Goal: Check status

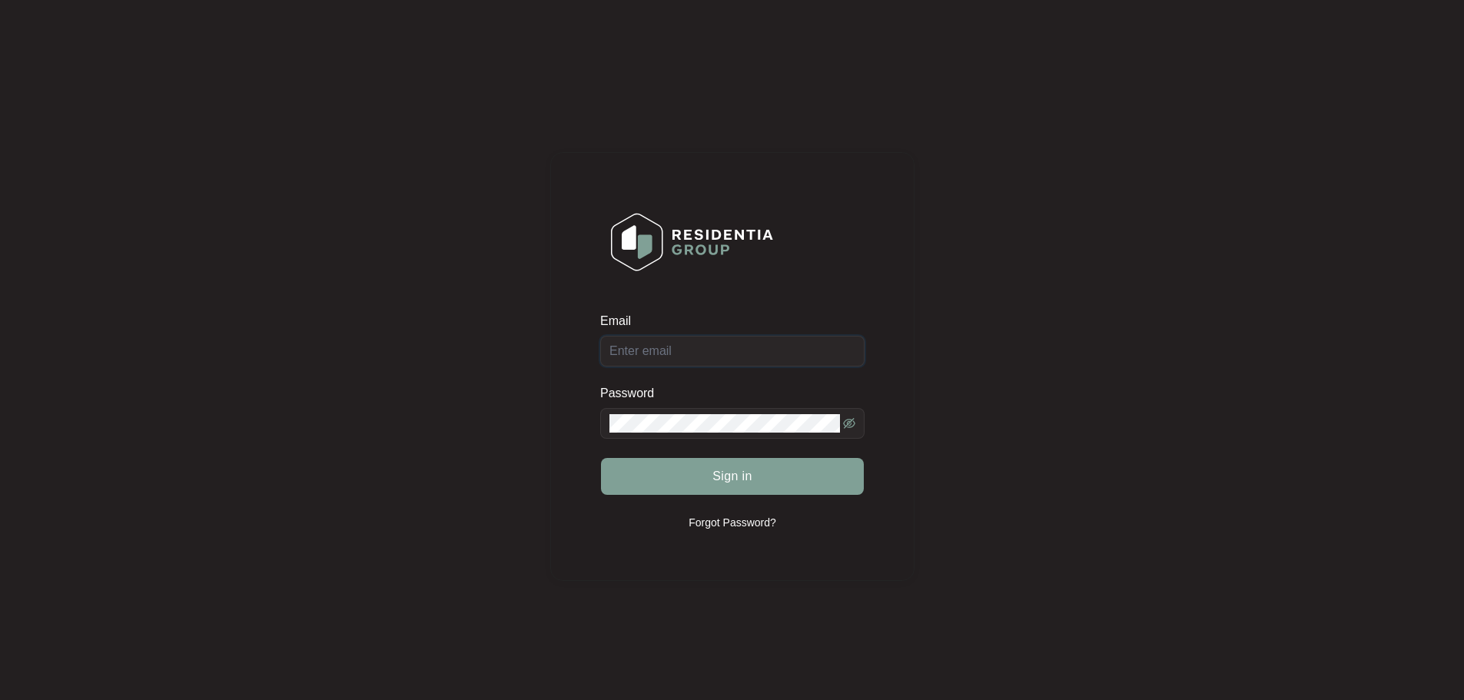
click at [689, 346] on input "Email" at bounding box center [732, 351] width 264 height 31
type input "office@jimwhiteelectrical.com.au"
click at [662, 476] on button "Sign in" at bounding box center [732, 476] width 263 height 37
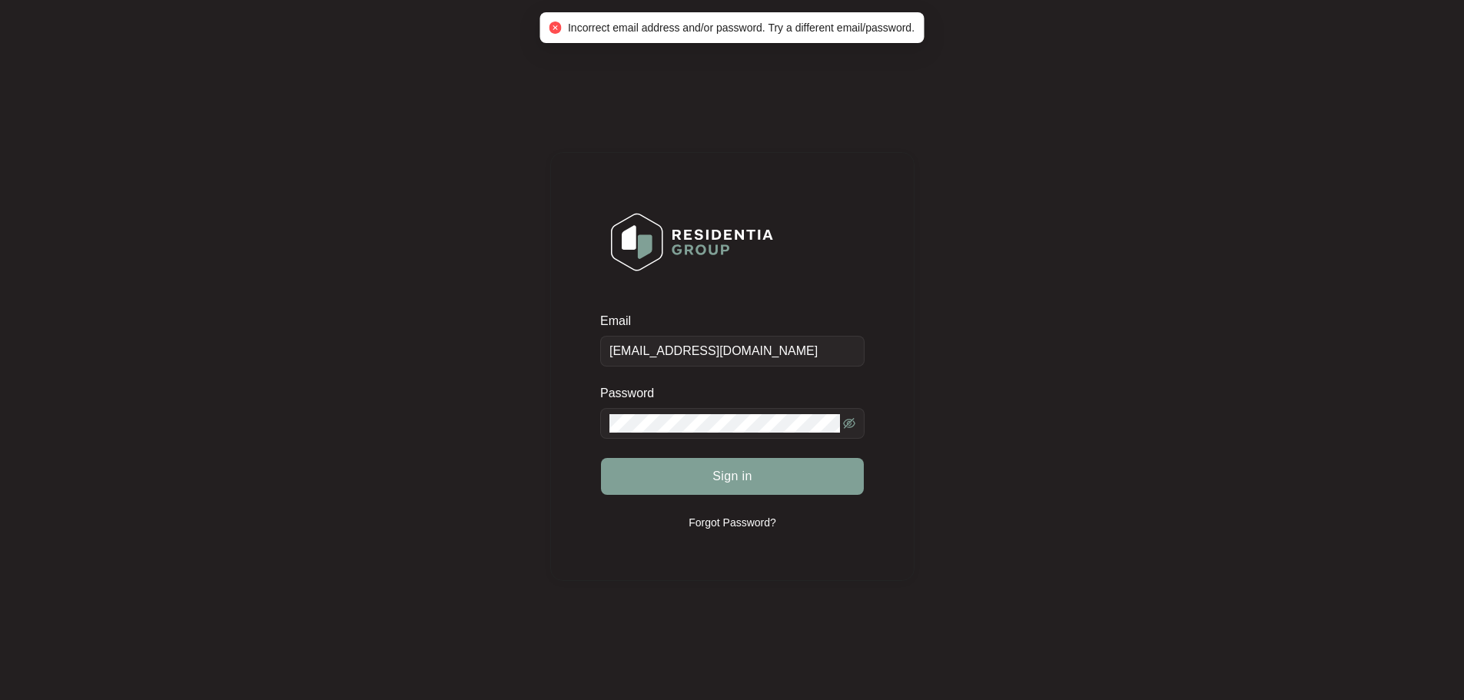
click at [858, 418] on span at bounding box center [732, 423] width 264 height 31
click at [853, 418] on icon "eye-invisible" at bounding box center [849, 423] width 12 height 12
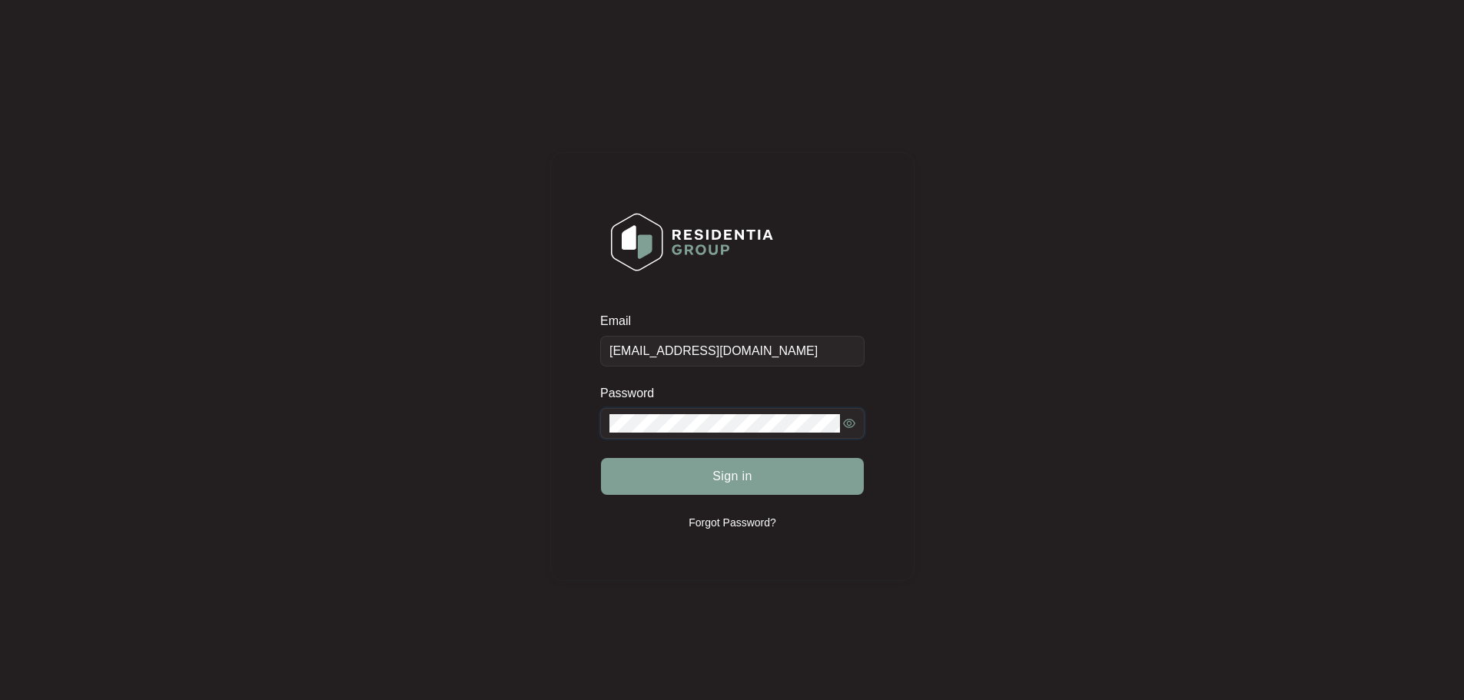
click at [582, 407] on div "Email office@jimwhiteelectrical.com.au Password Sign in Forgot Password?" at bounding box center [732, 366] width 364 height 429
click at [683, 497] on form "Email office@jimwhiteelectrical.com.au Password Sign in" at bounding box center [732, 413] width 264 height 201
click at [690, 484] on button "Sign in" at bounding box center [732, 476] width 263 height 37
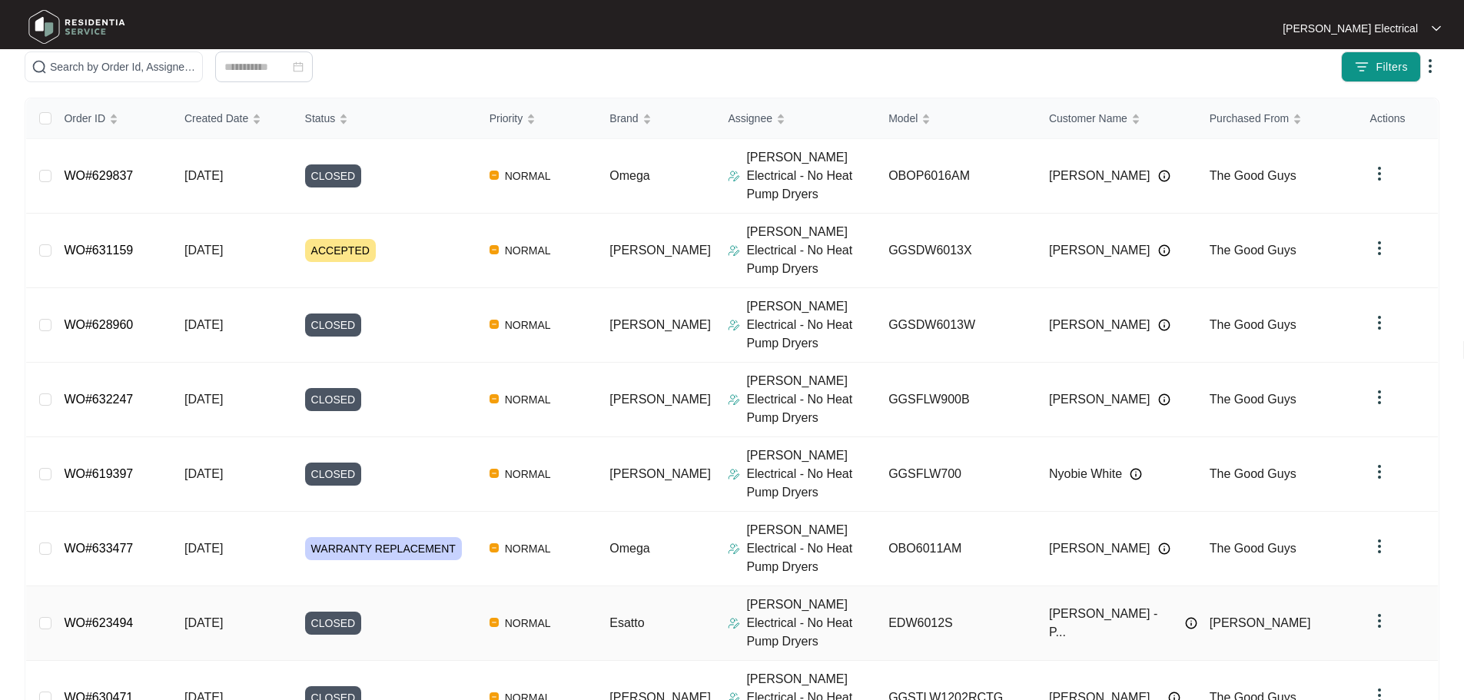
scroll to position [228, 0]
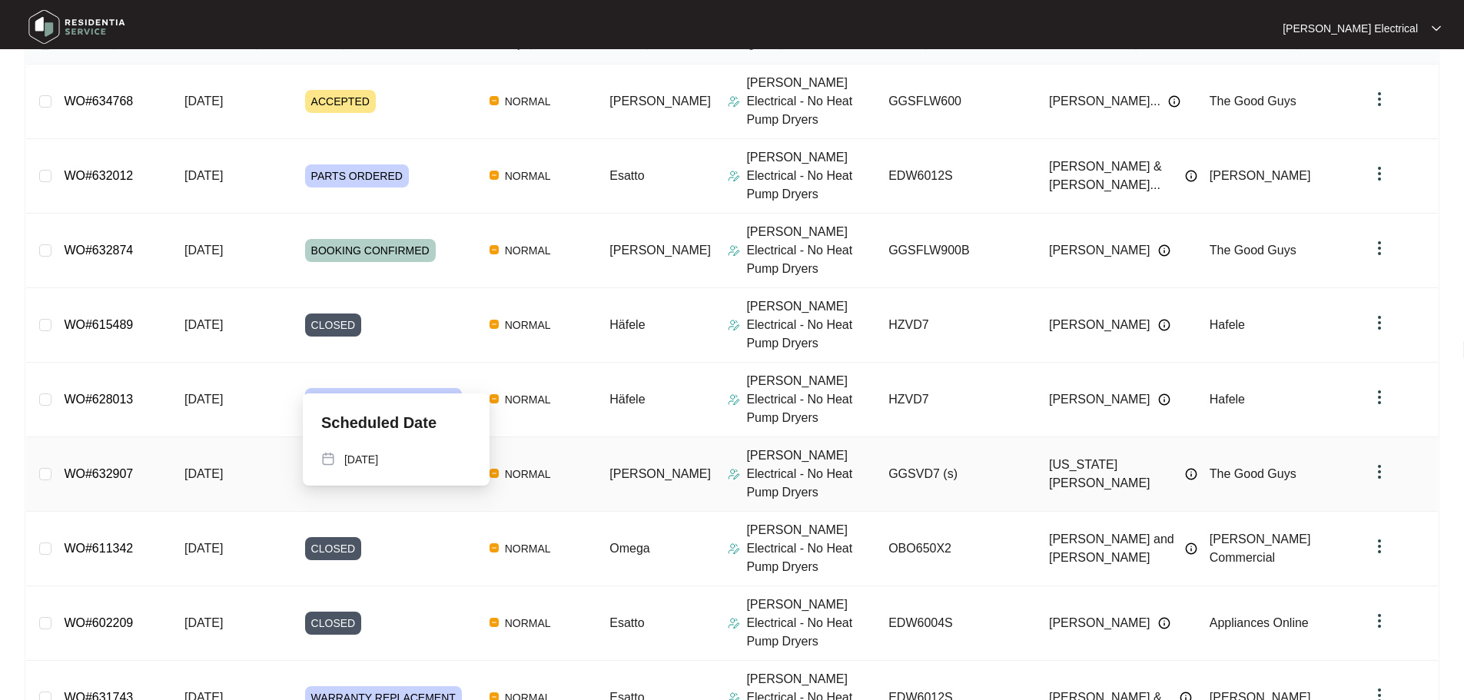
click at [405, 463] on span "BOOKING CONFIRMED" at bounding box center [370, 474] width 131 height 23
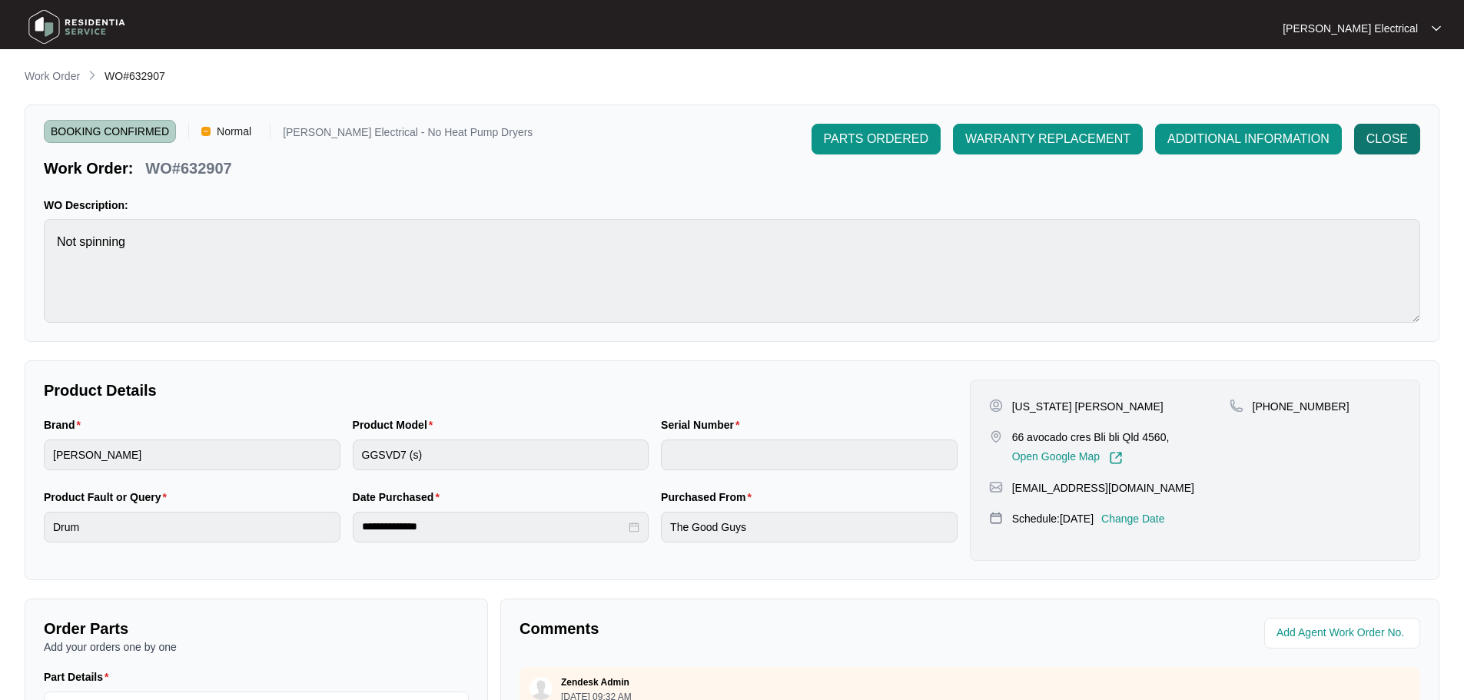
click at [1379, 133] on span "CLOSE" at bounding box center [1386, 139] width 41 height 18
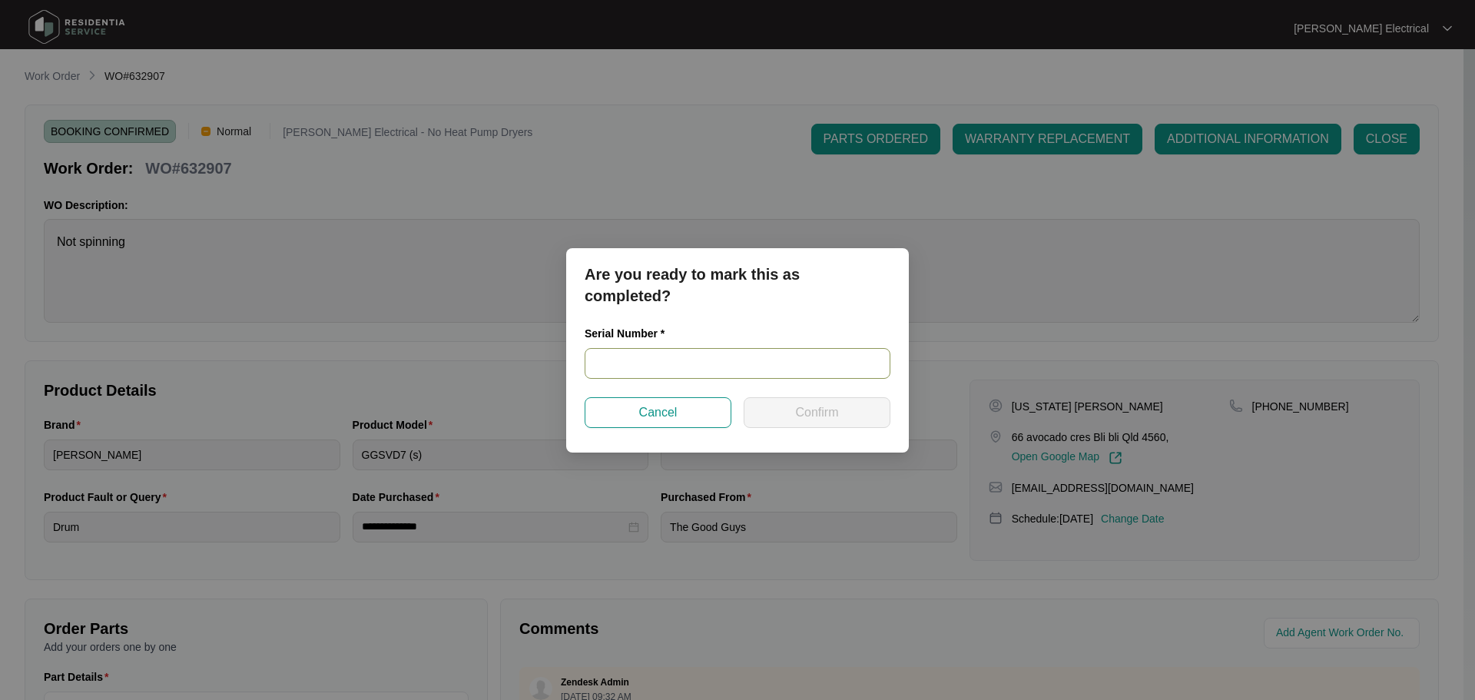
click at [672, 363] on input "text" at bounding box center [738, 363] width 306 height 31
click at [668, 410] on span "Cancel" at bounding box center [658, 412] width 38 height 18
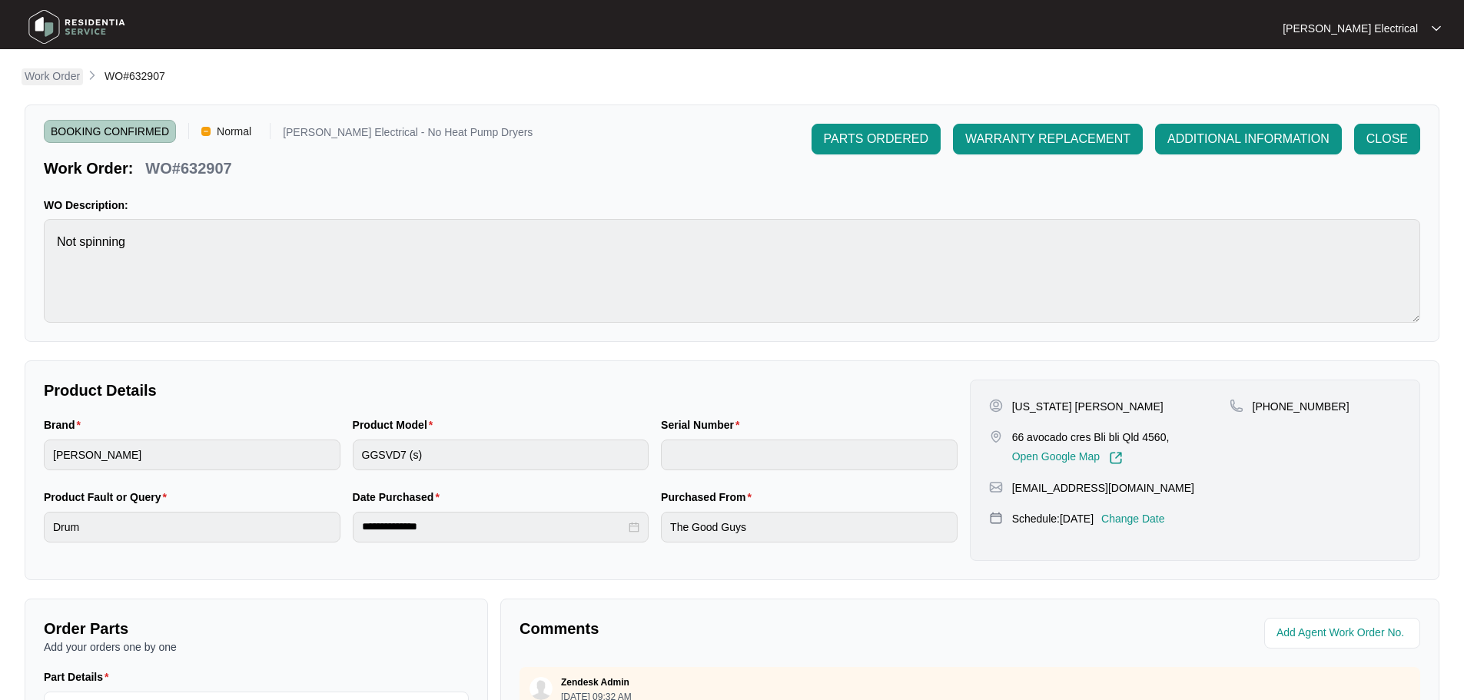
click at [51, 75] on p "Work Order" at bounding box center [52, 75] width 55 height 15
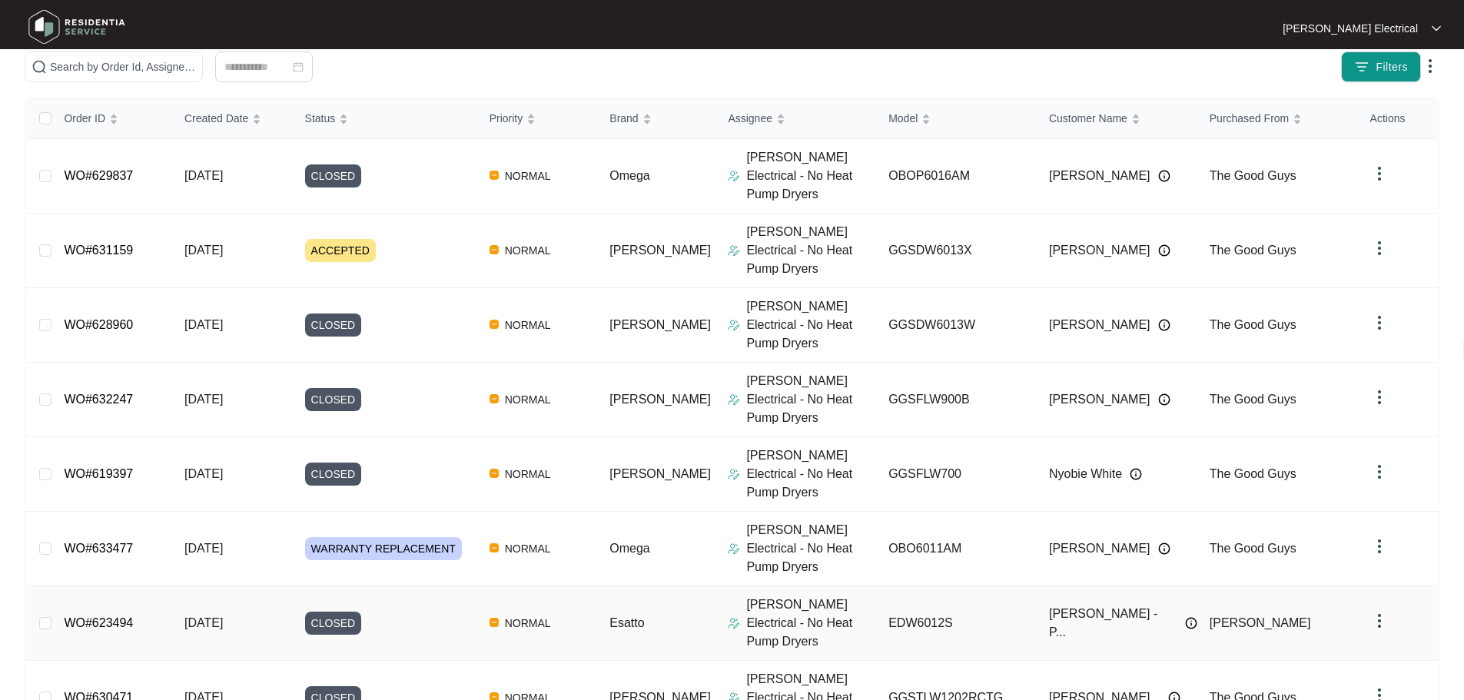
scroll to position [228, 0]
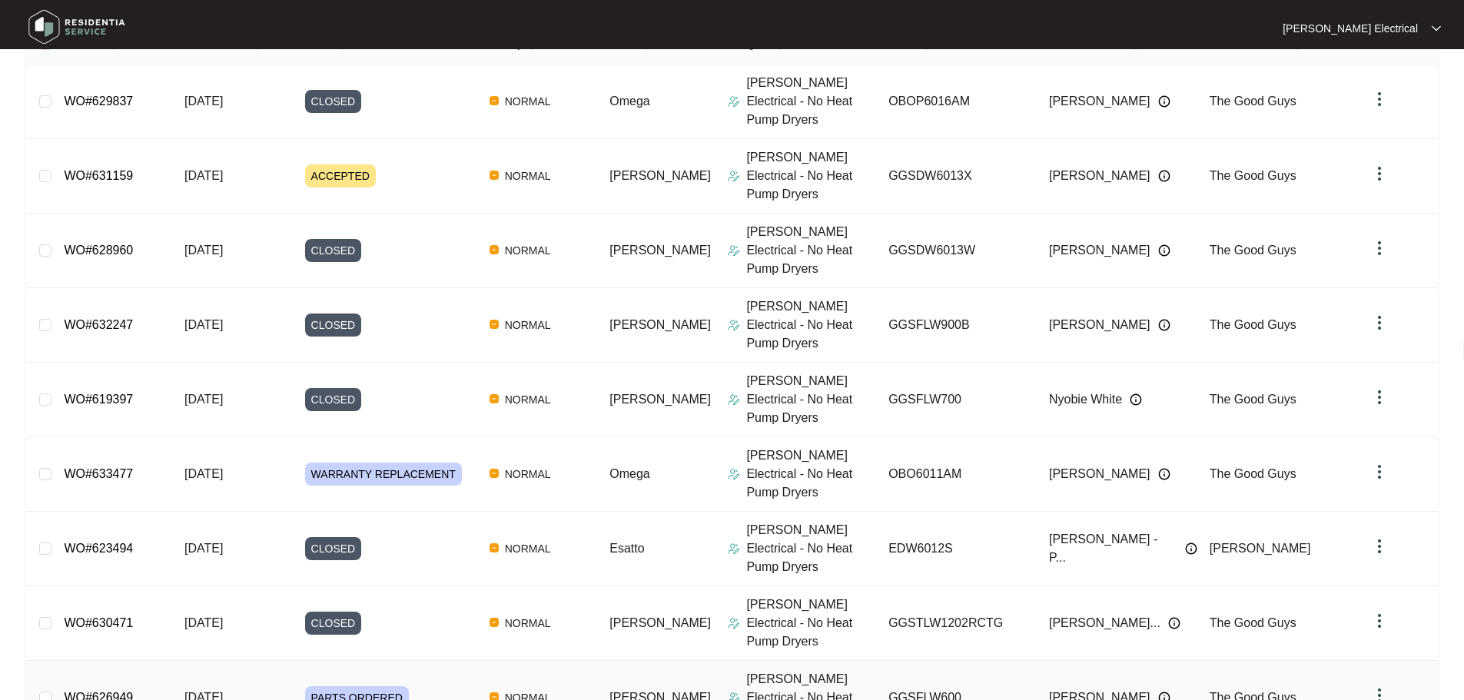
scroll to position [0, 0]
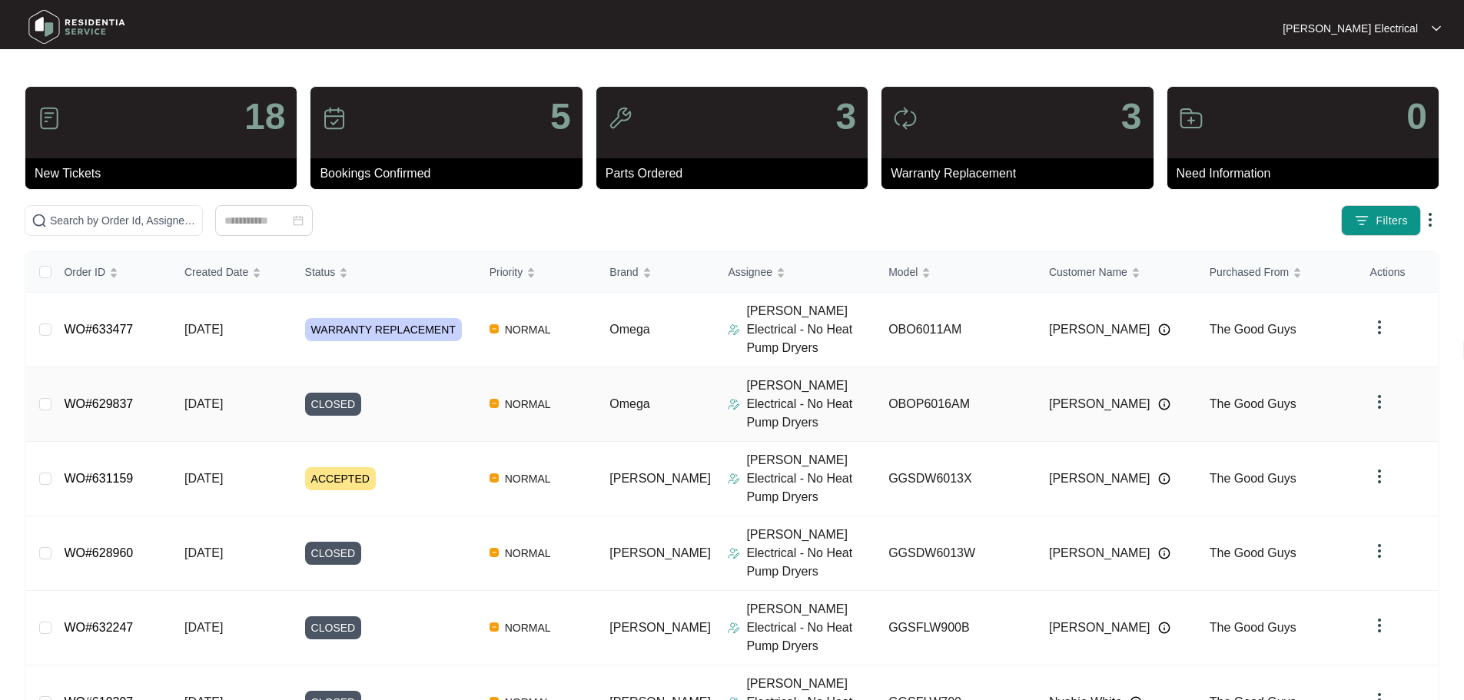
scroll to position [228, 0]
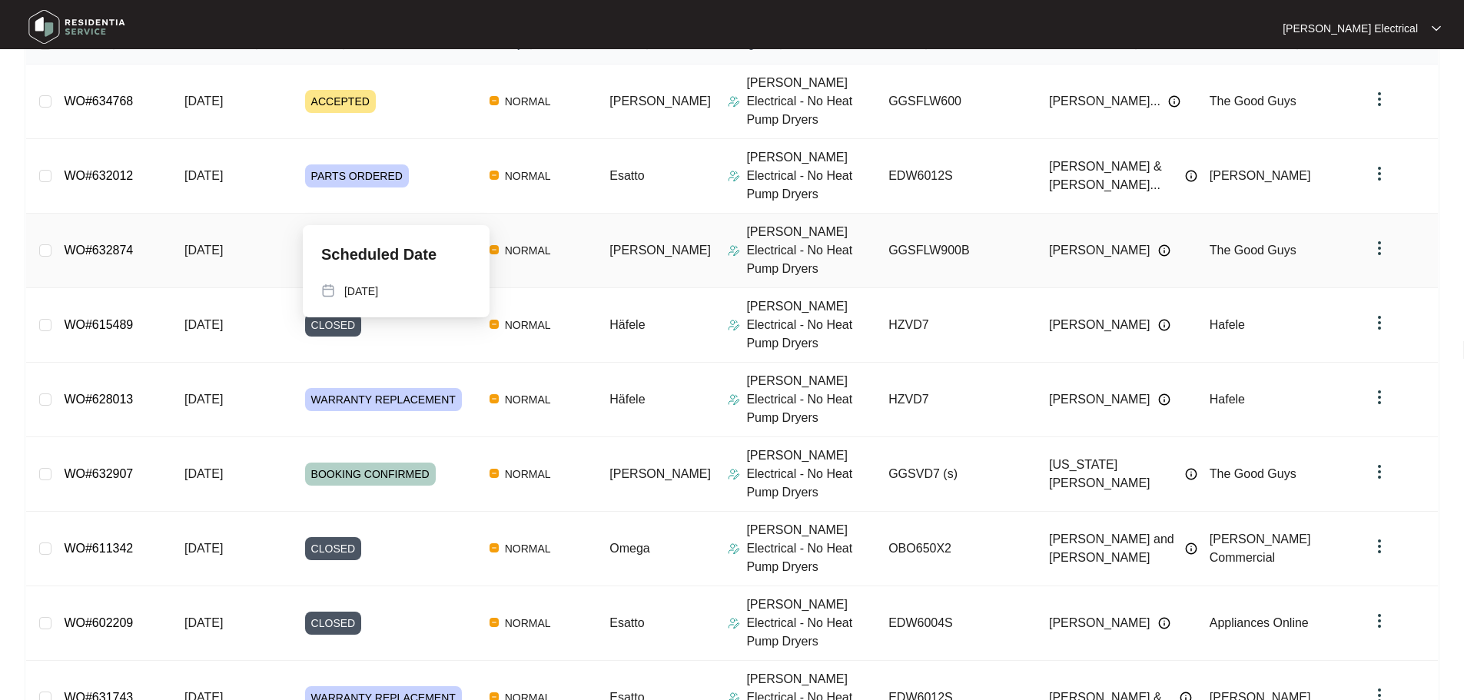
click at [350, 239] on span "BOOKING CONFIRMED" at bounding box center [370, 250] width 131 height 23
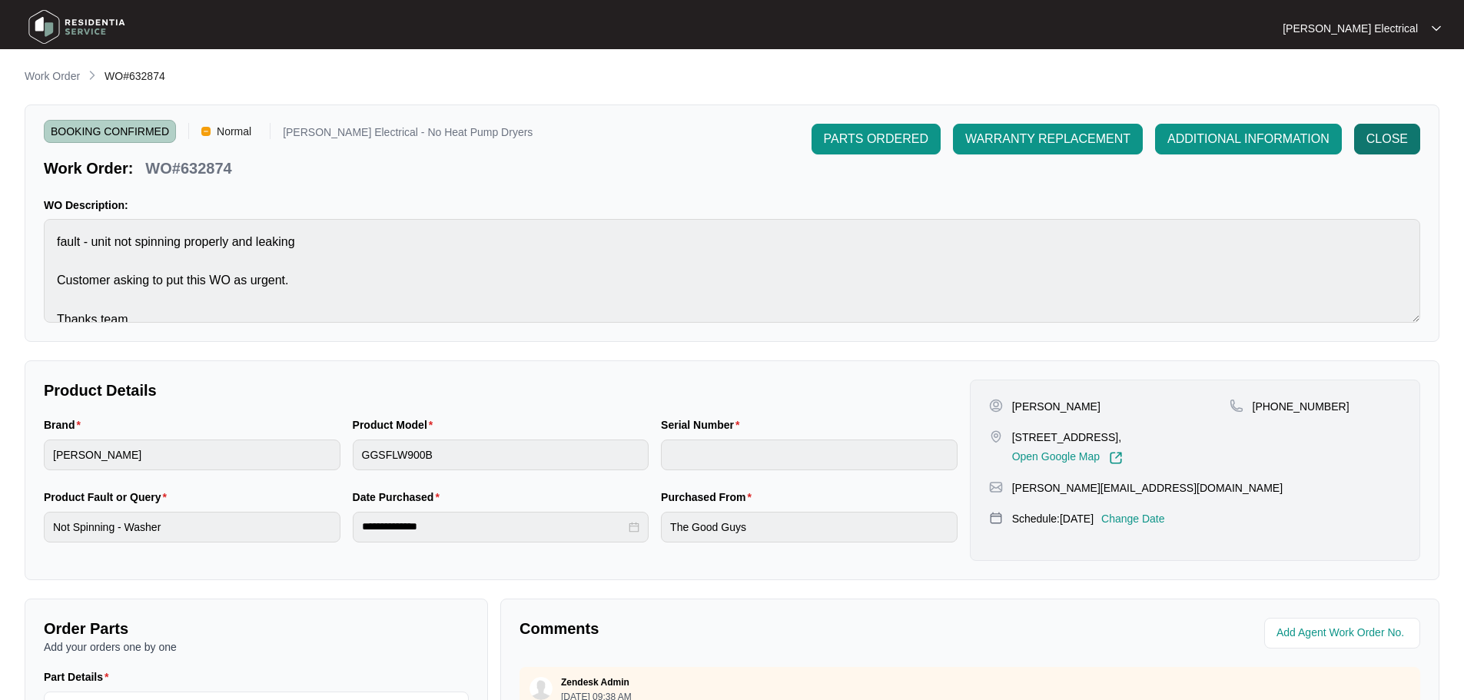
click at [1386, 139] on span "CLOSE" at bounding box center [1386, 139] width 41 height 18
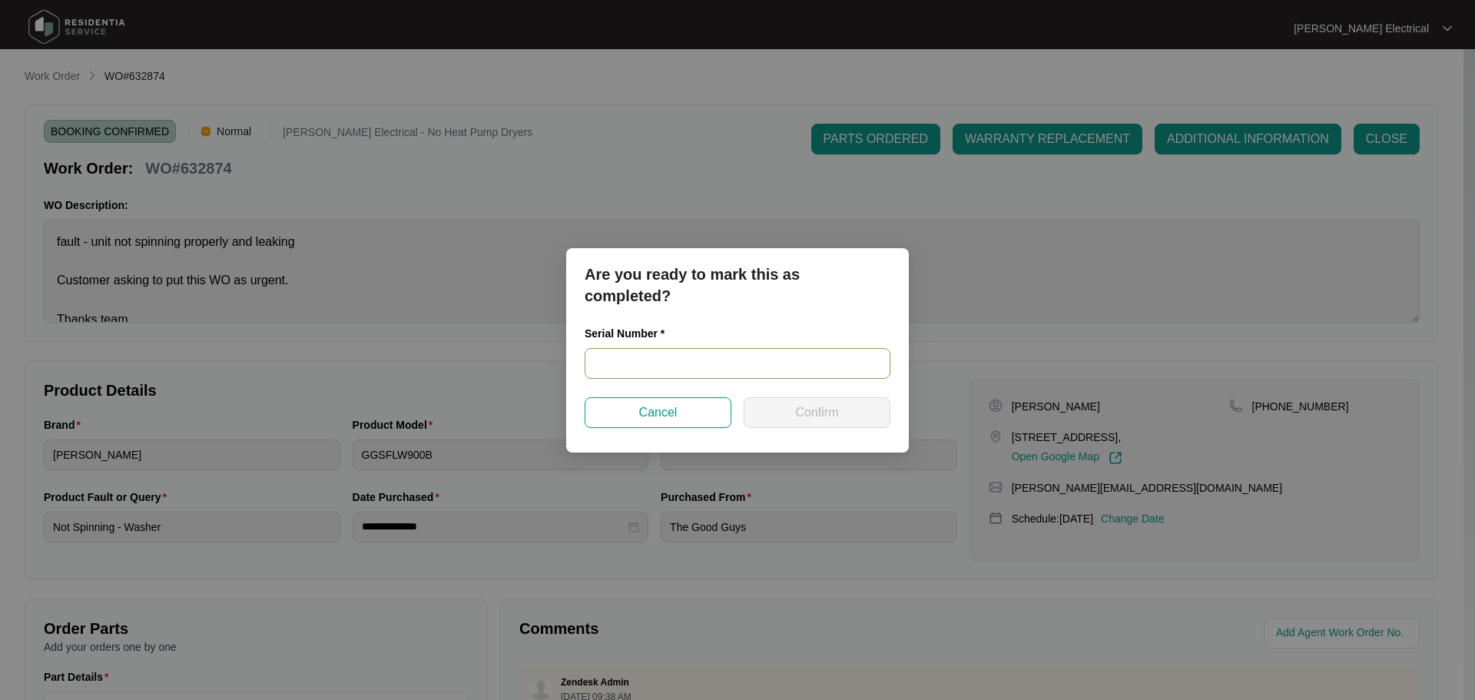
click at [705, 362] on input "text" at bounding box center [738, 363] width 306 height 31
type input "540S46768014C115U00461"
click at [833, 403] on span "Confirm" at bounding box center [816, 412] width 43 height 18
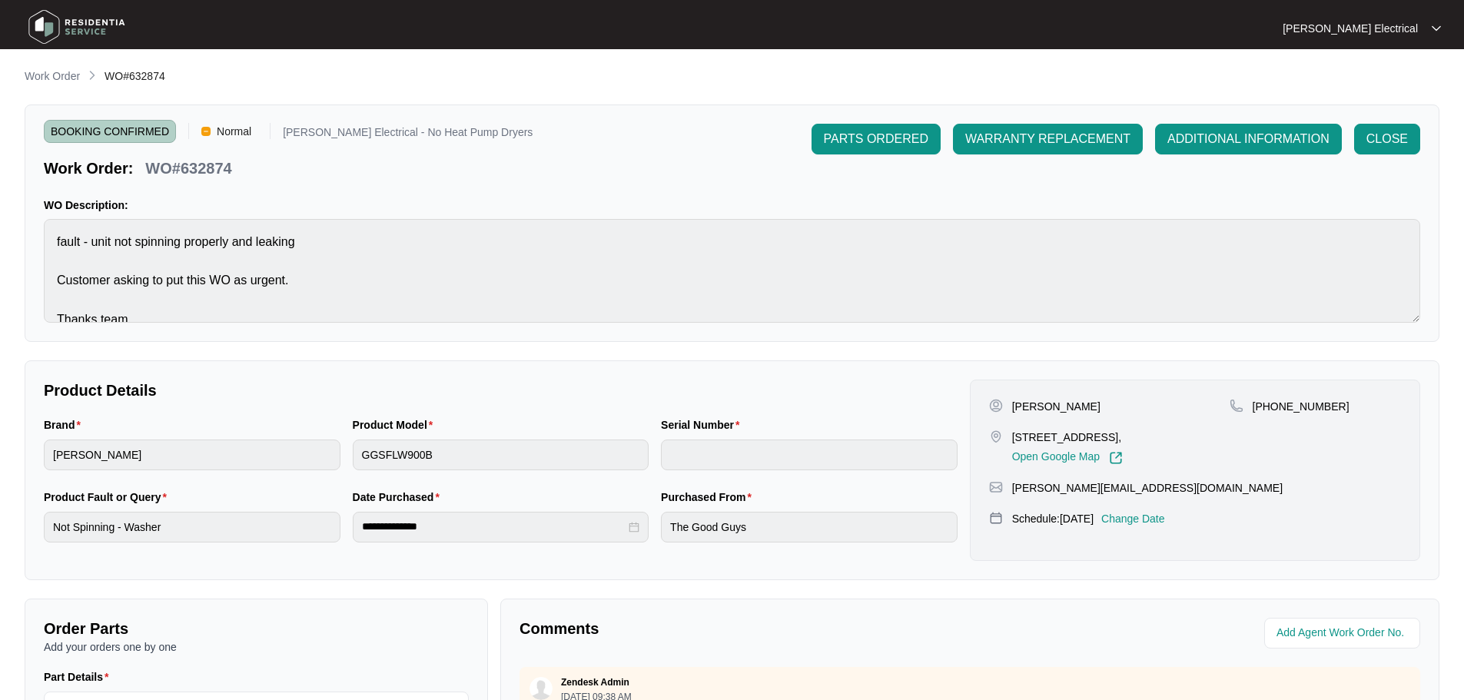
type input "540S46768014C115U00461"
